Goal: Find specific page/section: Find specific page/section

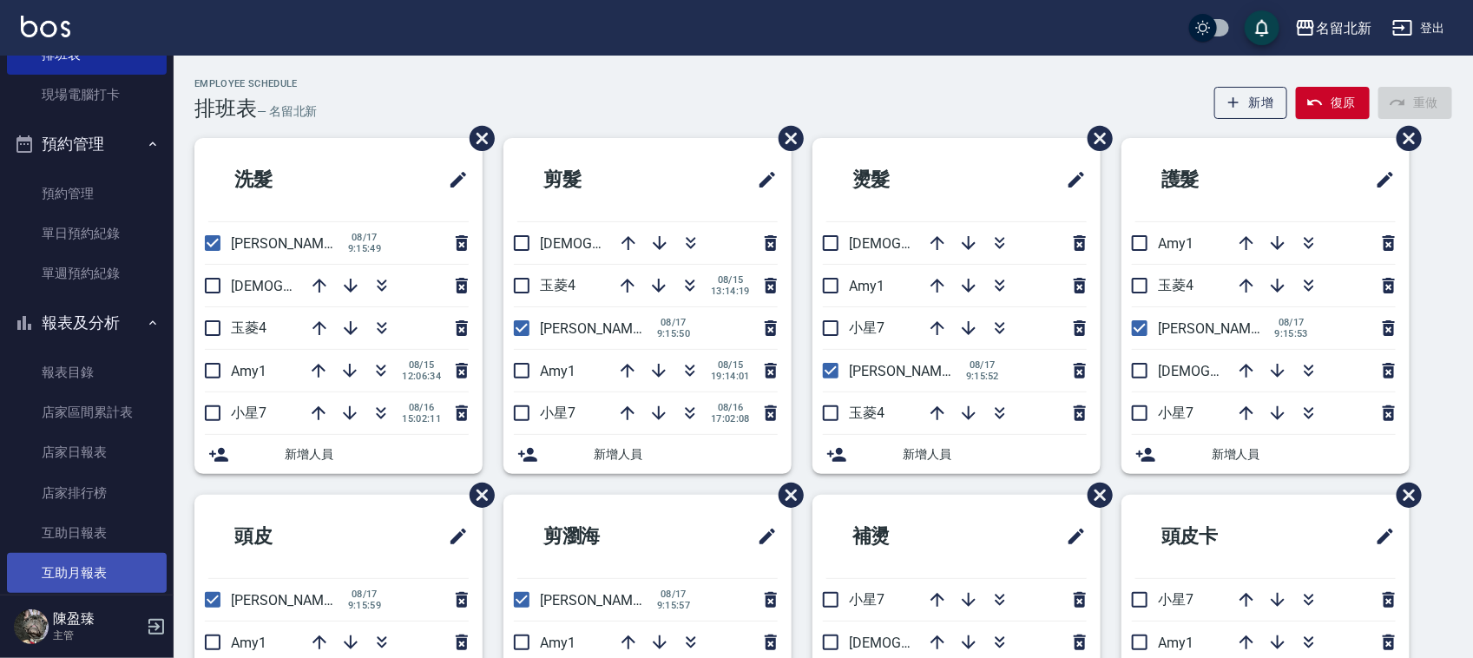
scroll to position [434, 0]
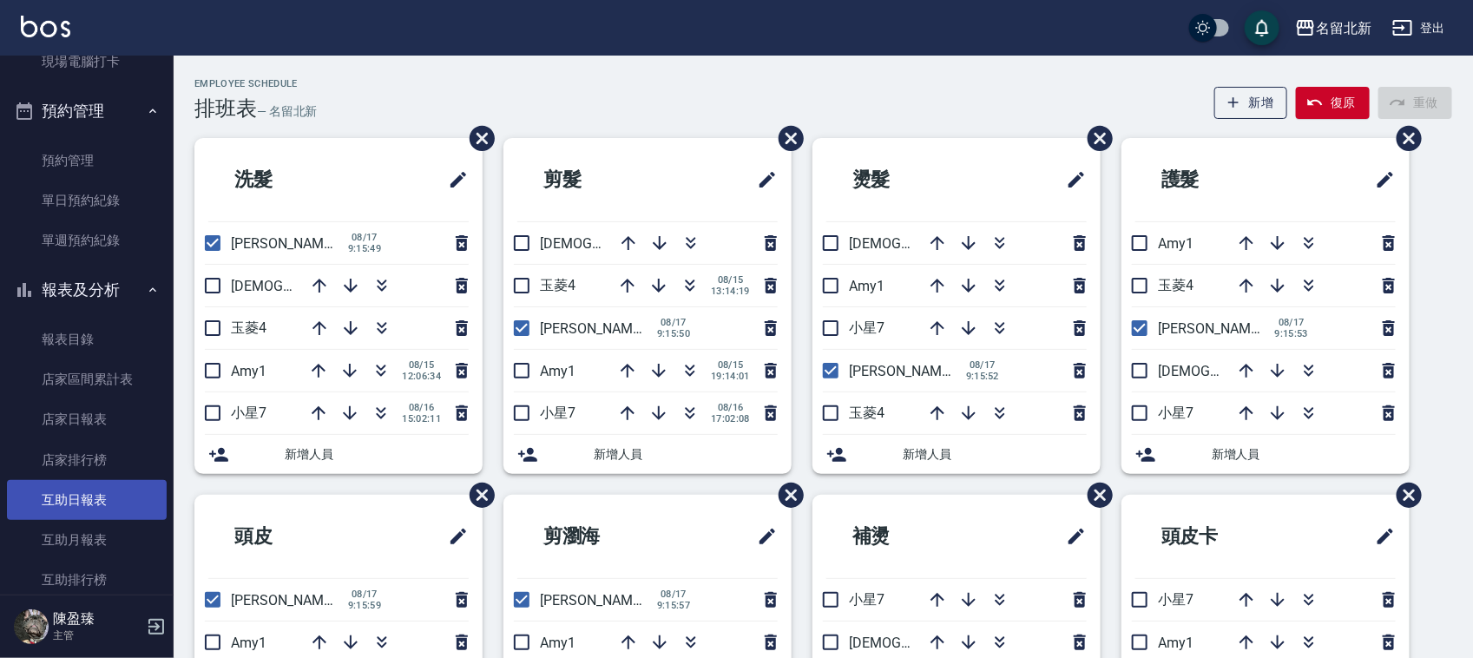
click at [123, 488] on link "互助日報表" at bounding box center [87, 500] width 160 height 40
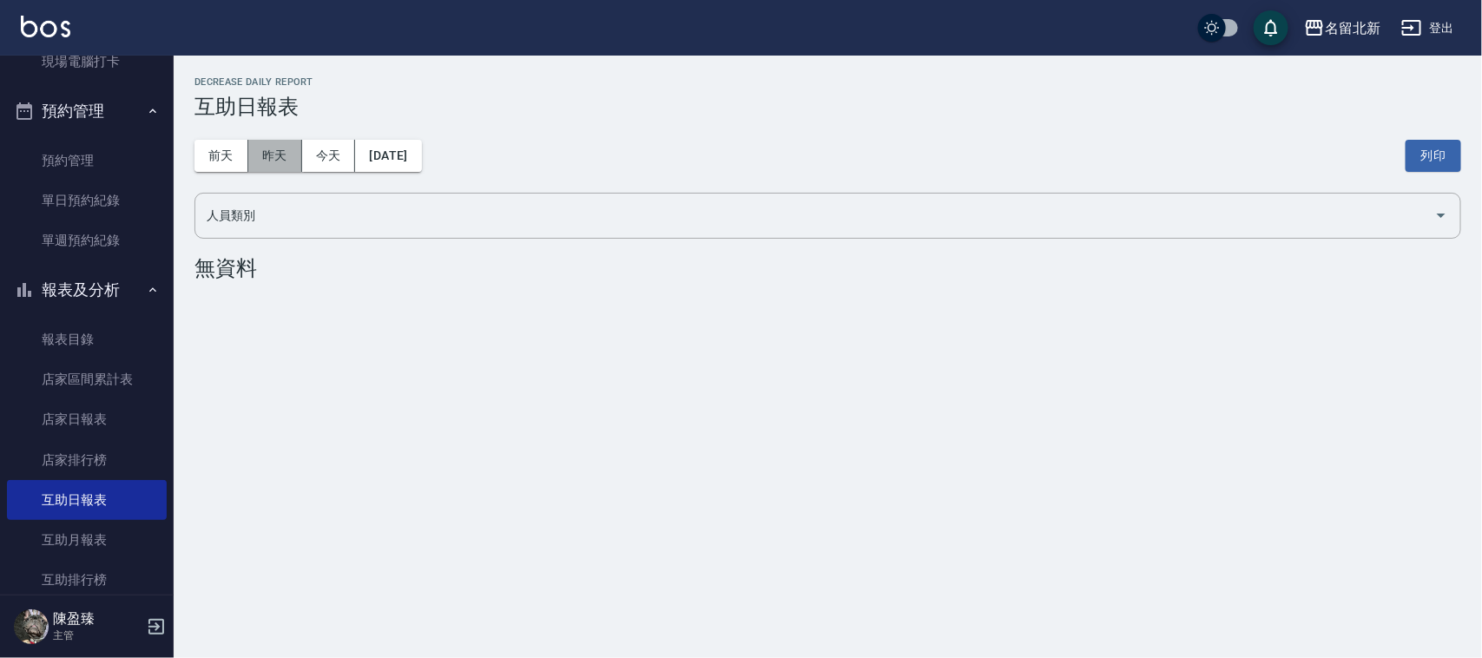
click at [274, 145] on button "昨天" at bounding box center [275, 156] width 54 height 32
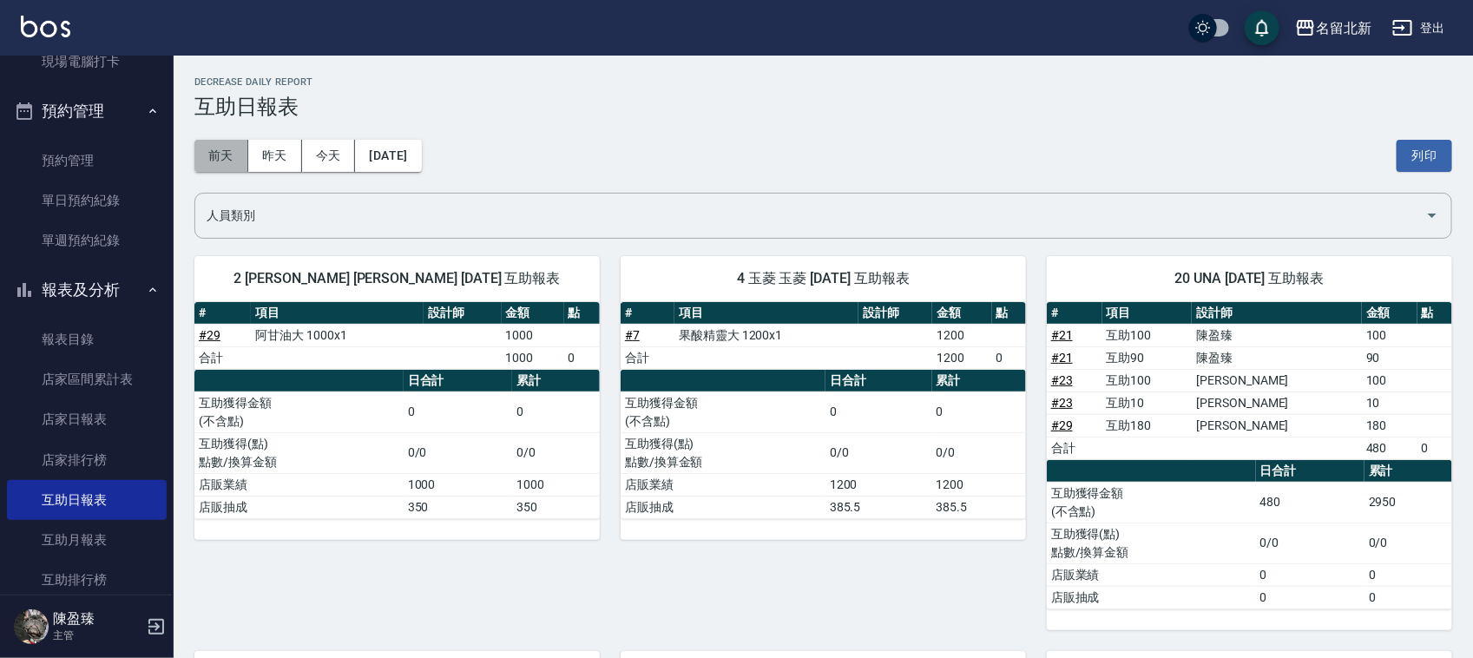
click at [219, 153] on button "前天" at bounding box center [221, 156] width 54 height 32
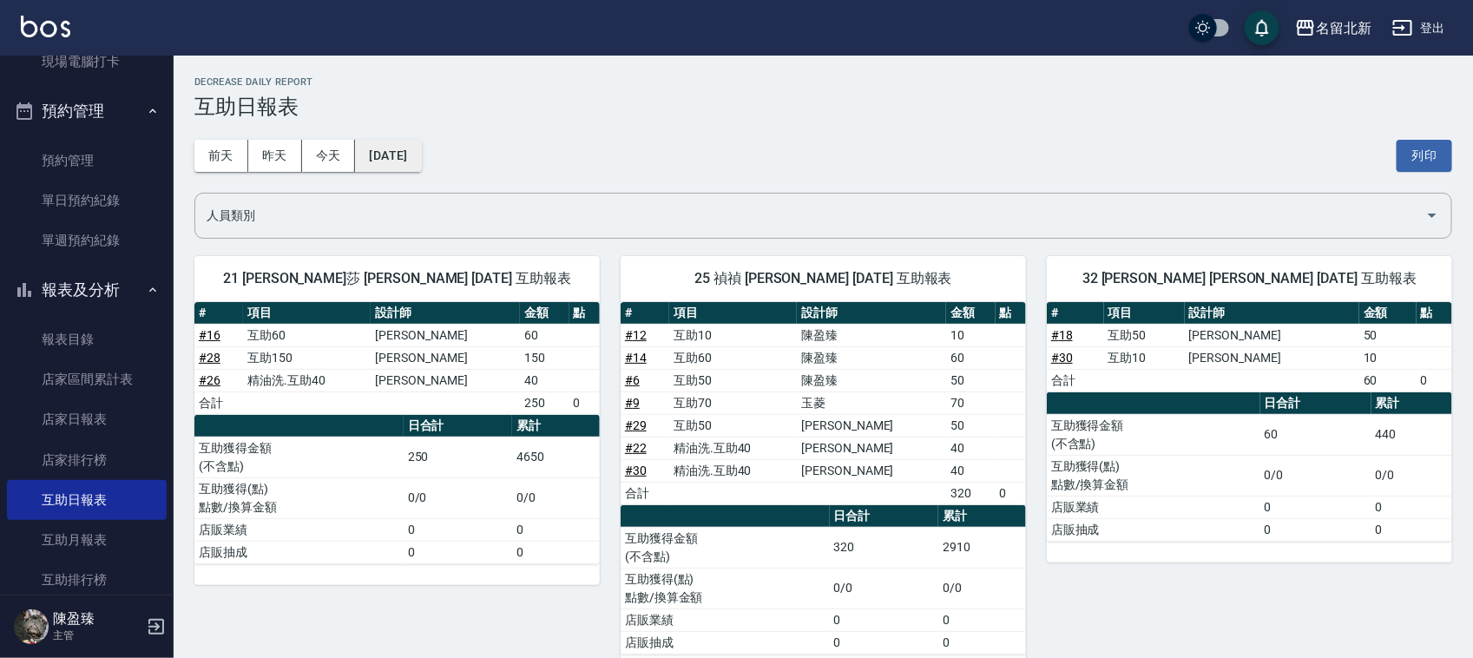
click at [417, 158] on button "[DATE]" at bounding box center [388, 156] width 66 height 32
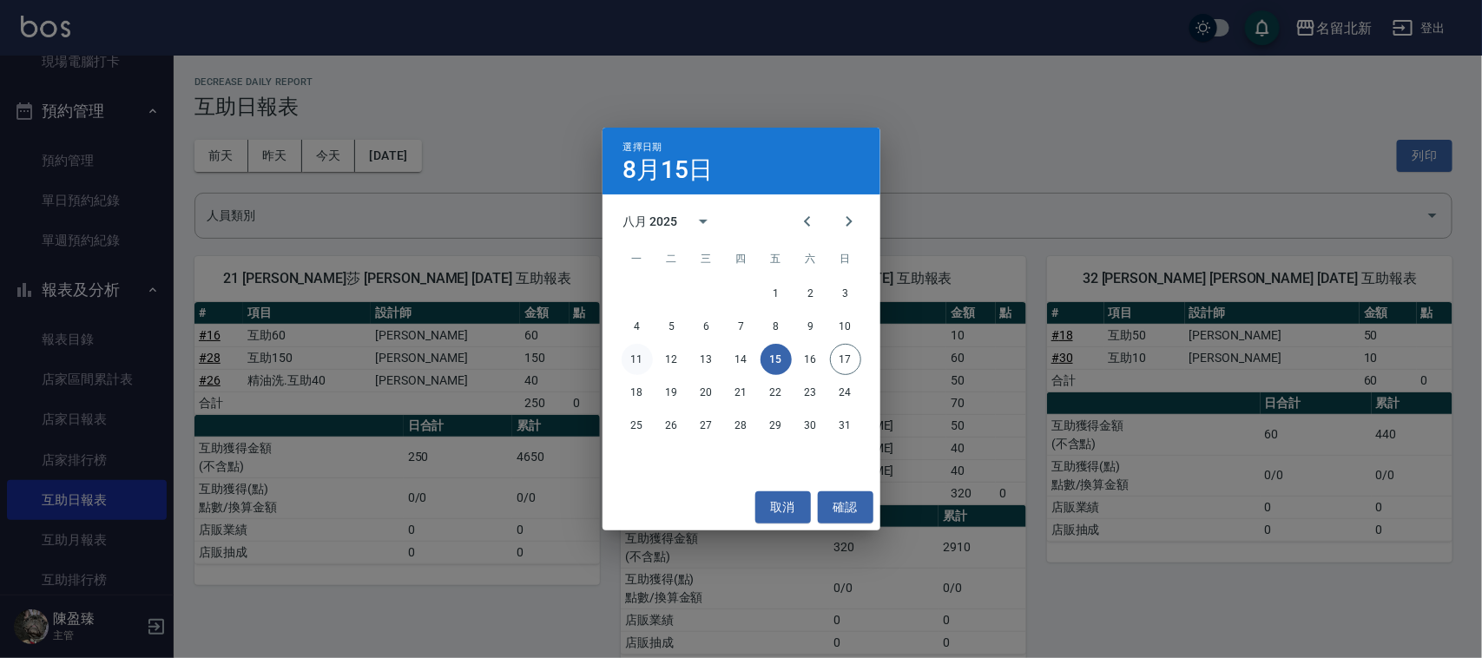
click at [640, 349] on button "11" at bounding box center [637, 359] width 31 height 31
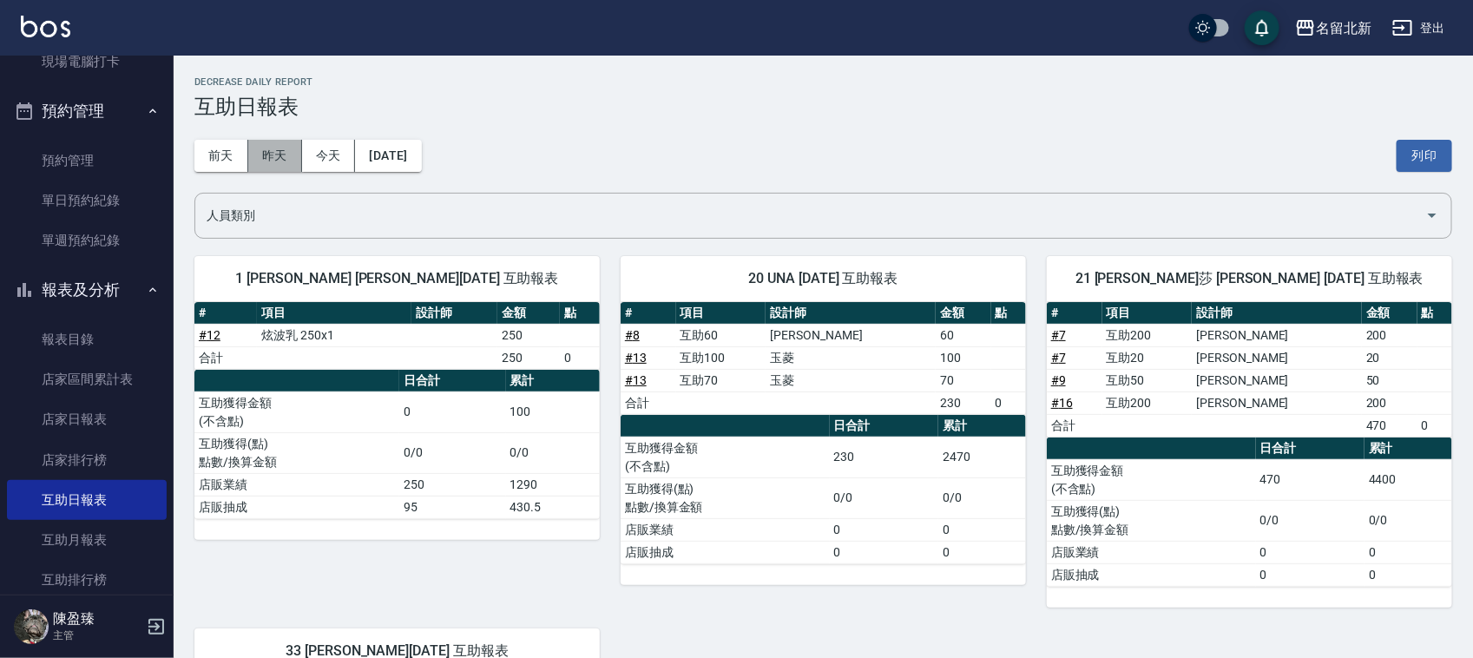
click at [280, 167] on button "昨天" at bounding box center [275, 156] width 54 height 32
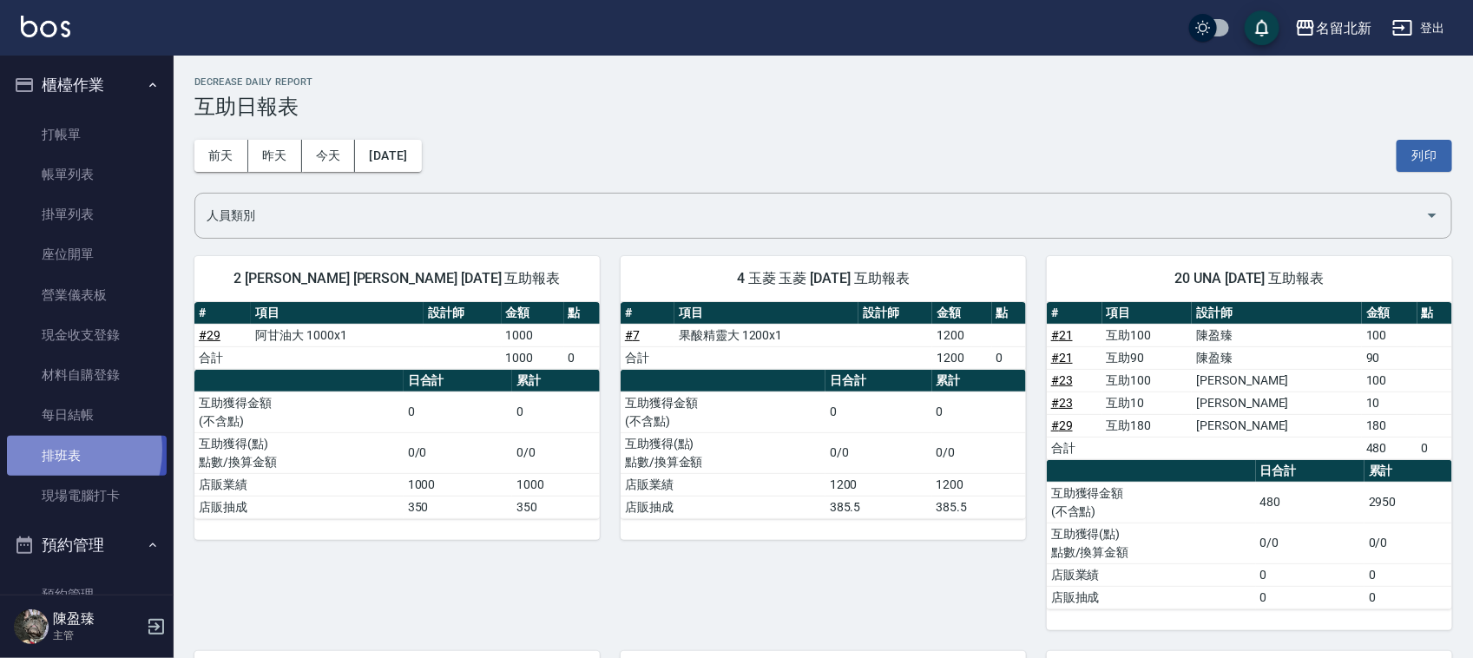
click at [53, 452] on link "排班表" at bounding box center [87, 456] width 160 height 40
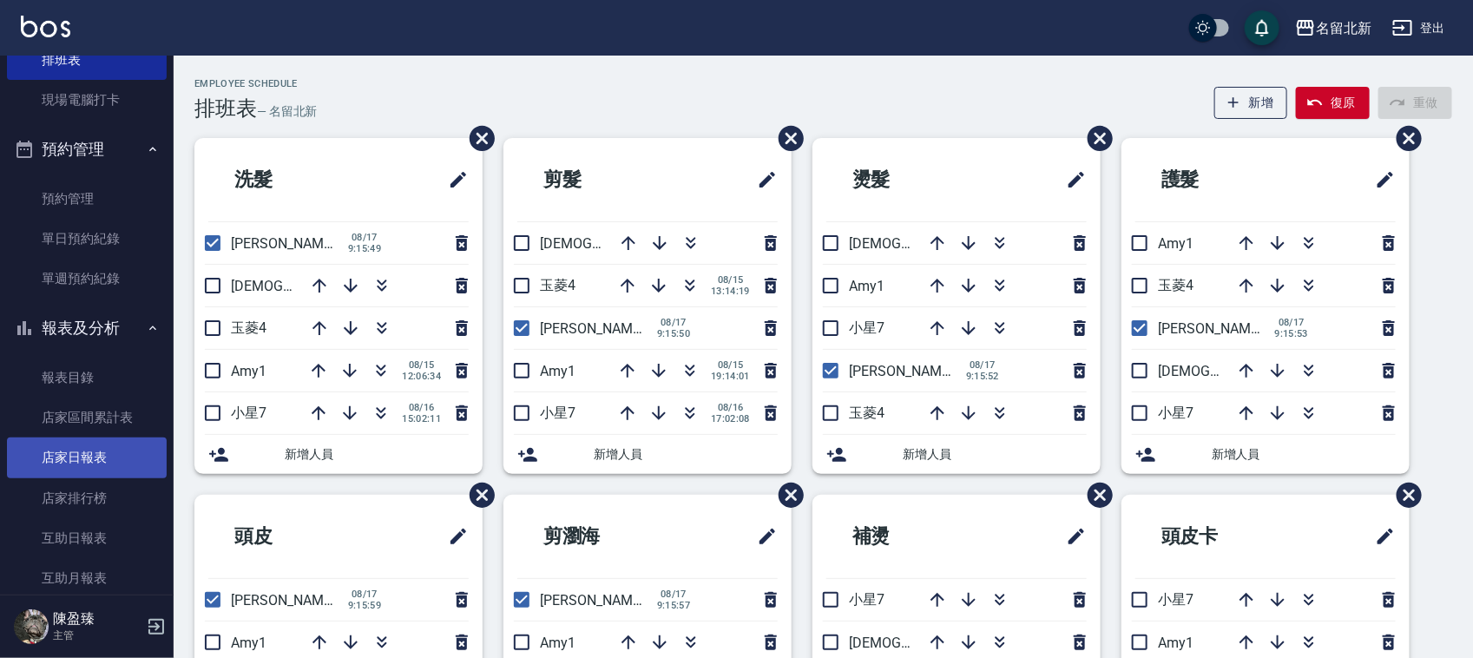
scroll to position [434, 0]
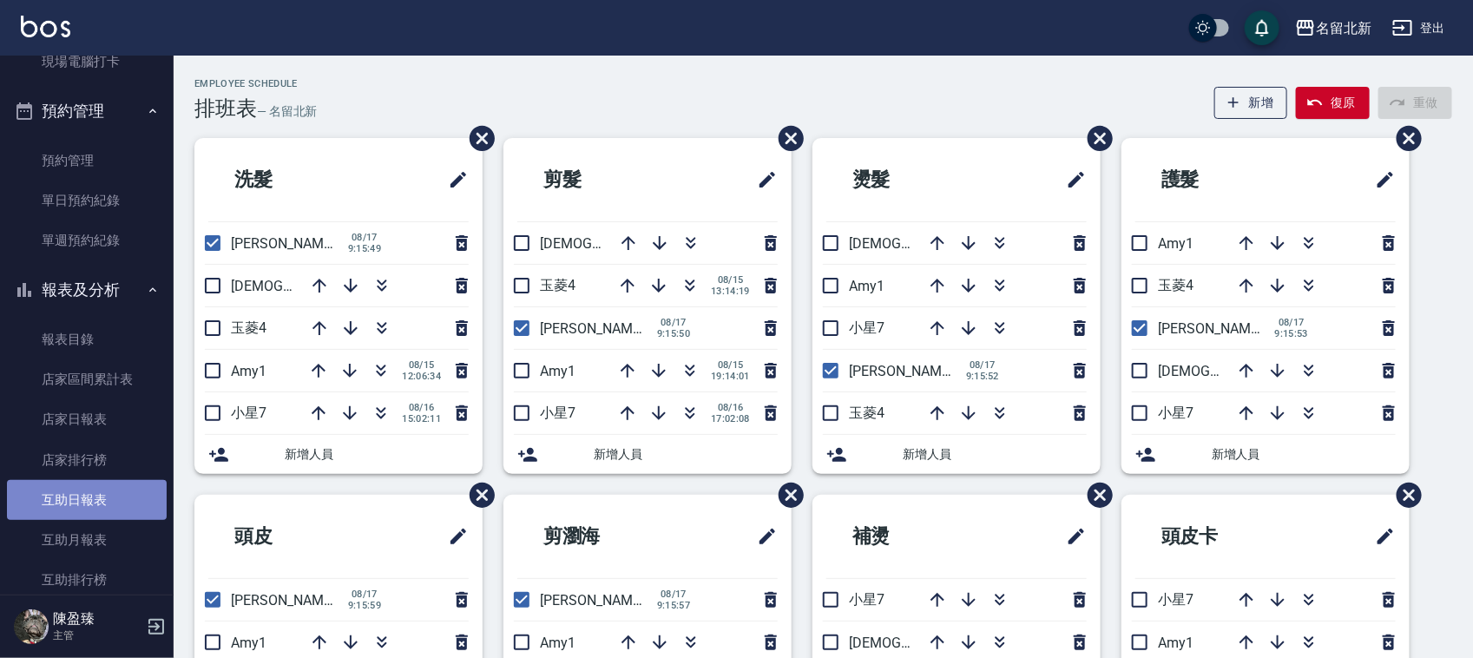
click at [111, 498] on link "互助日報表" at bounding box center [87, 500] width 160 height 40
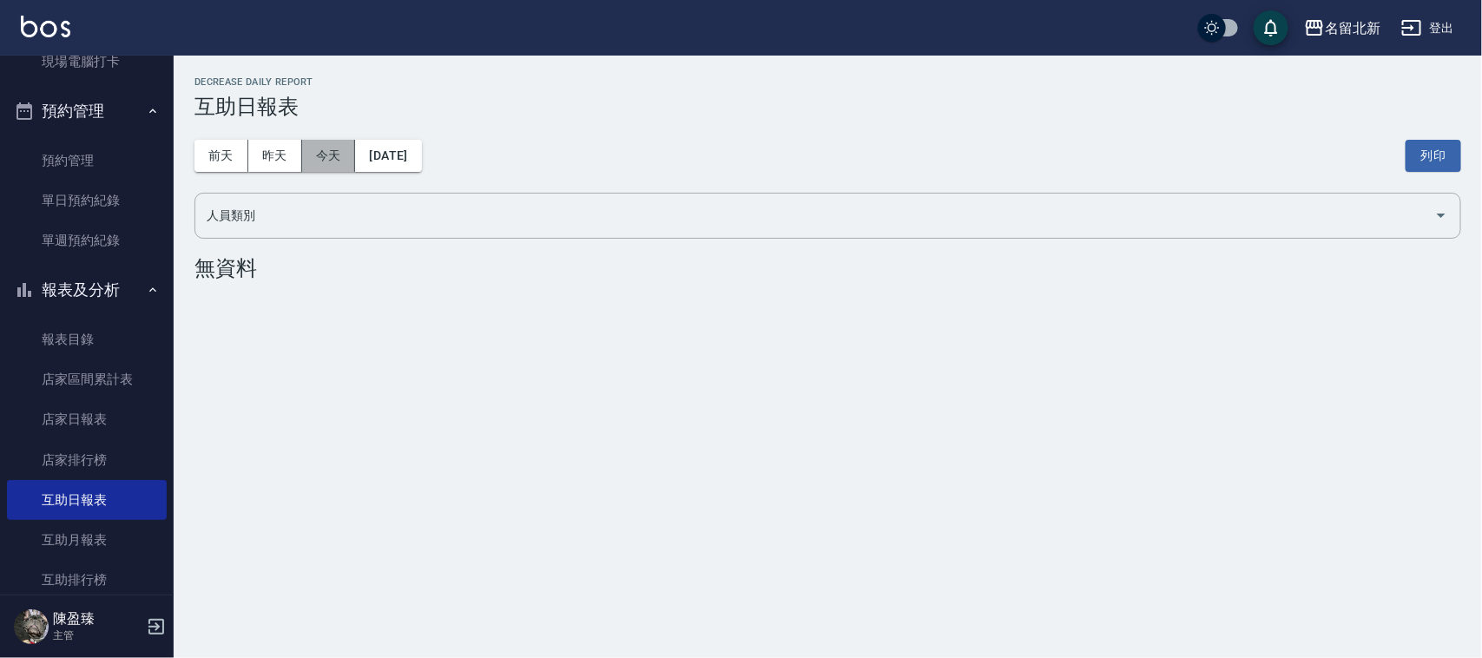
click at [321, 146] on button "今天" at bounding box center [329, 156] width 54 height 32
click at [271, 162] on button "昨天" at bounding box center [275, 156] width 54 height 32
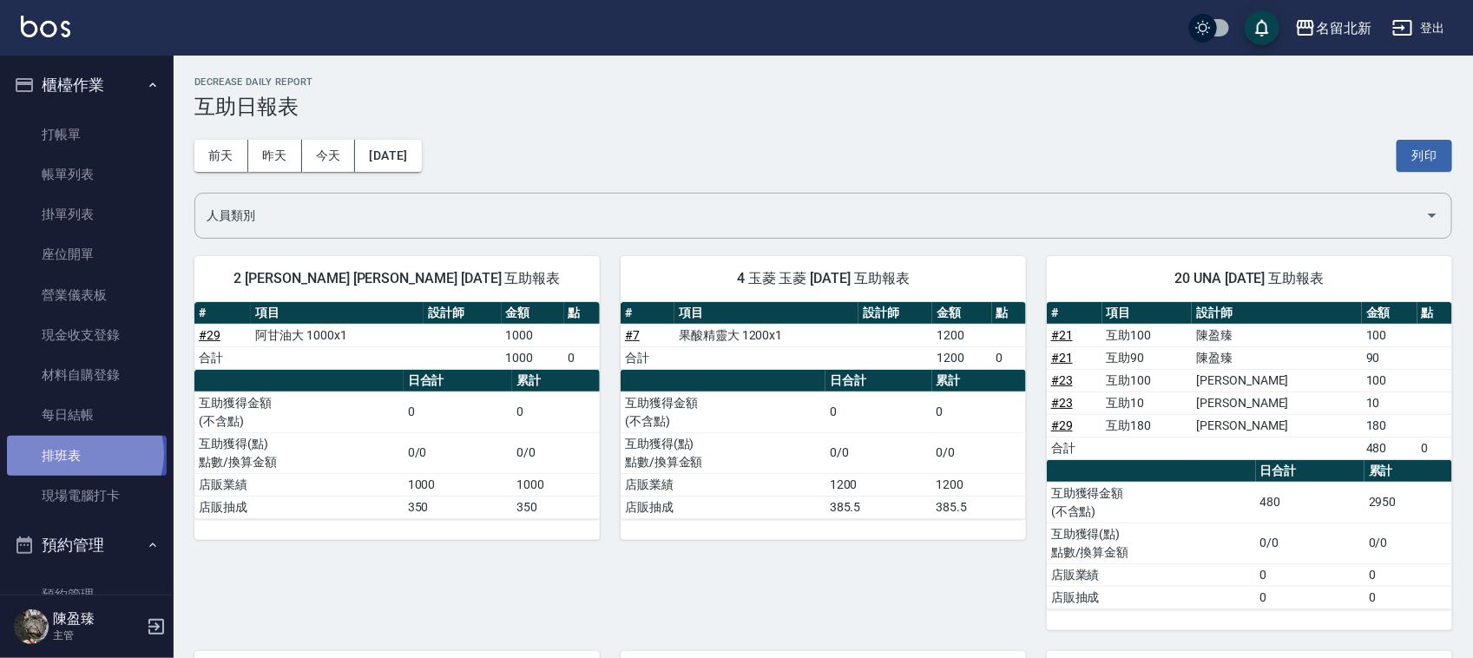
click at [83, 453] on link "排班表" at bounding box center [87, 456] width 160 height 40
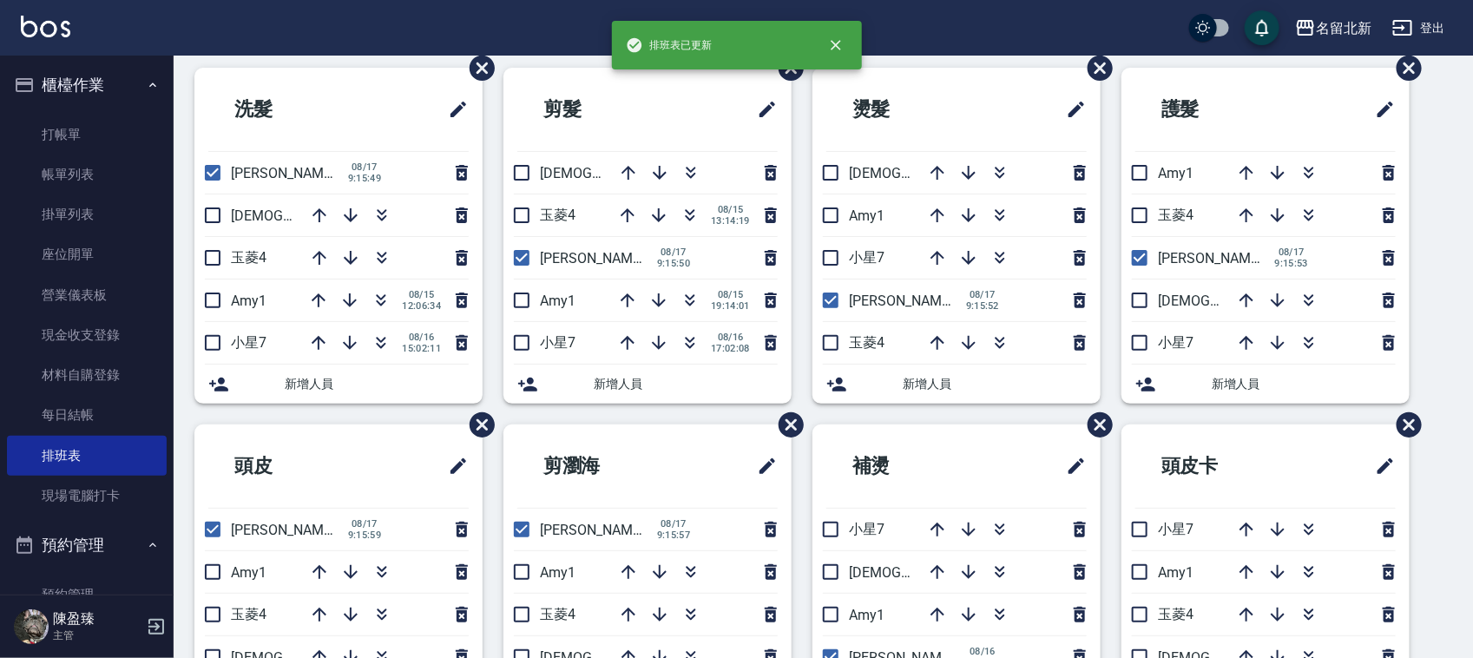
scroll to position [109, 0]
